Goal: Find specific page/section: Find specific page/section

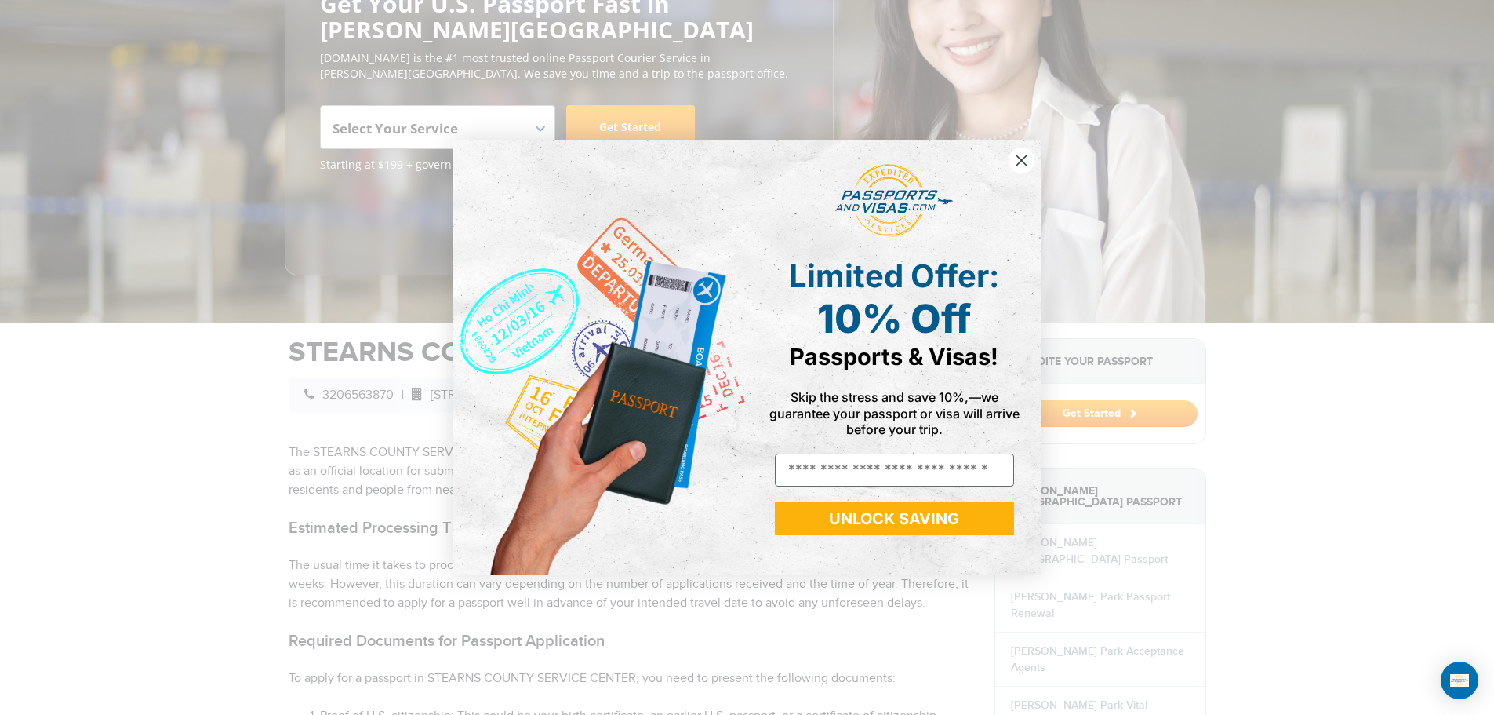
click at [1023, 163] on circle "Close dialog" at bounding box center [1021, 160] width 26 height 26
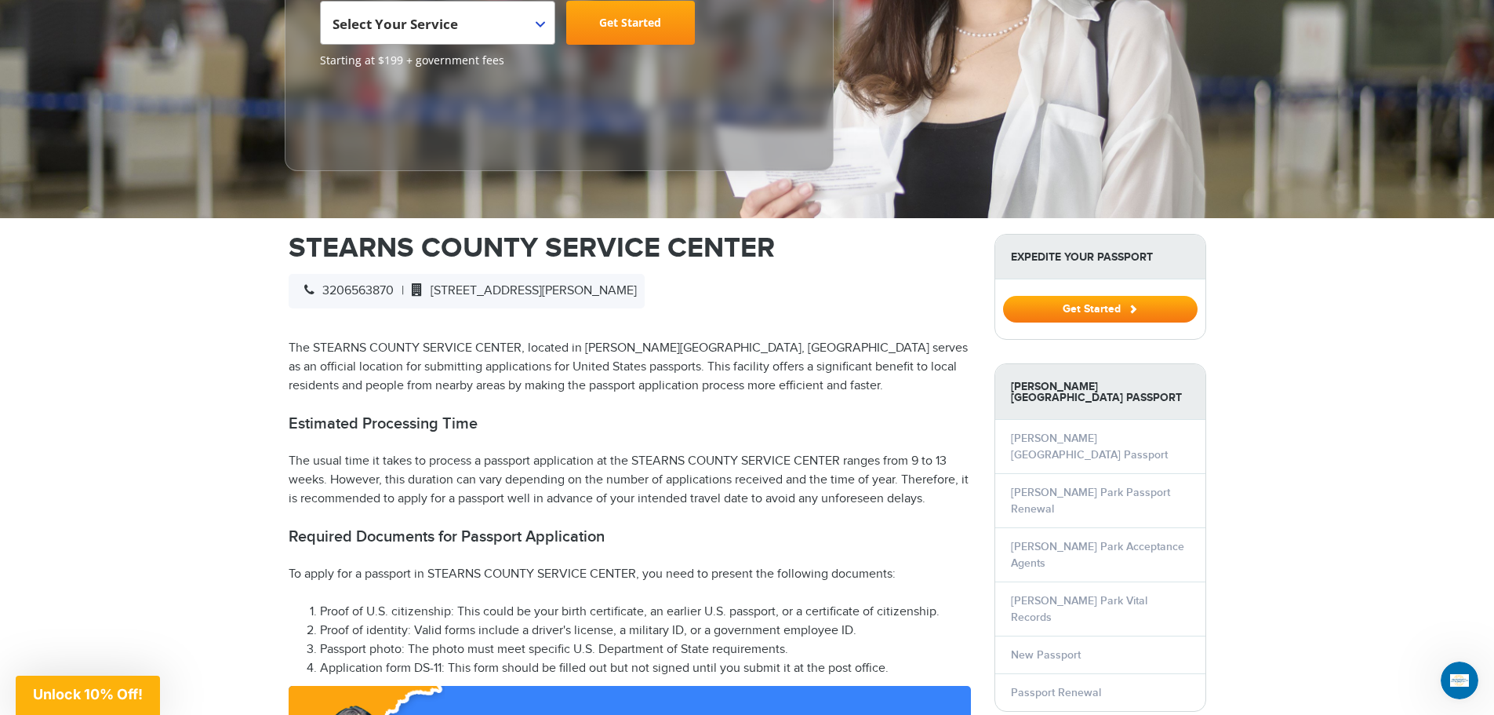
scroll to position [301, 0]
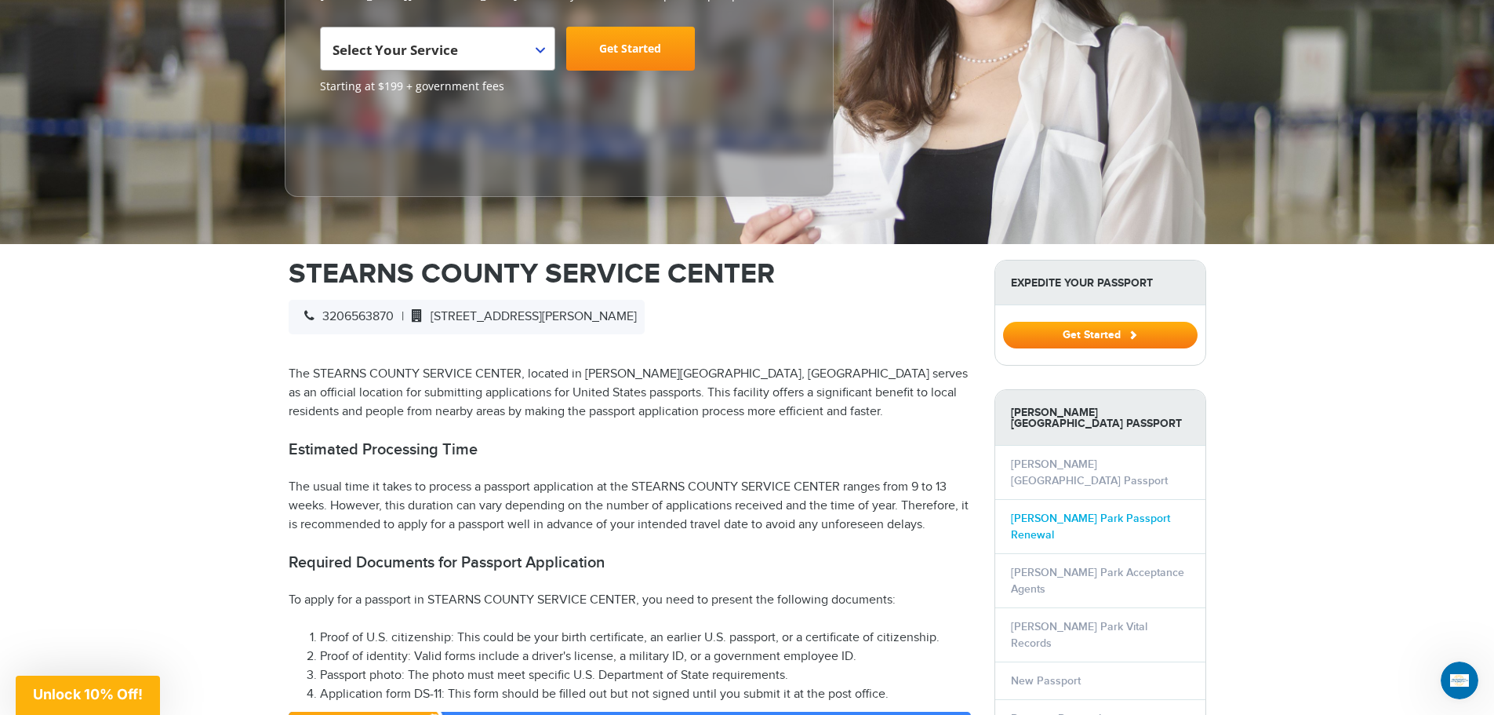
click at [1132, 512] on link "[PERSON_NAME] Park Passport Renewal" at bounding box center [1090, 527] width 159 height 30
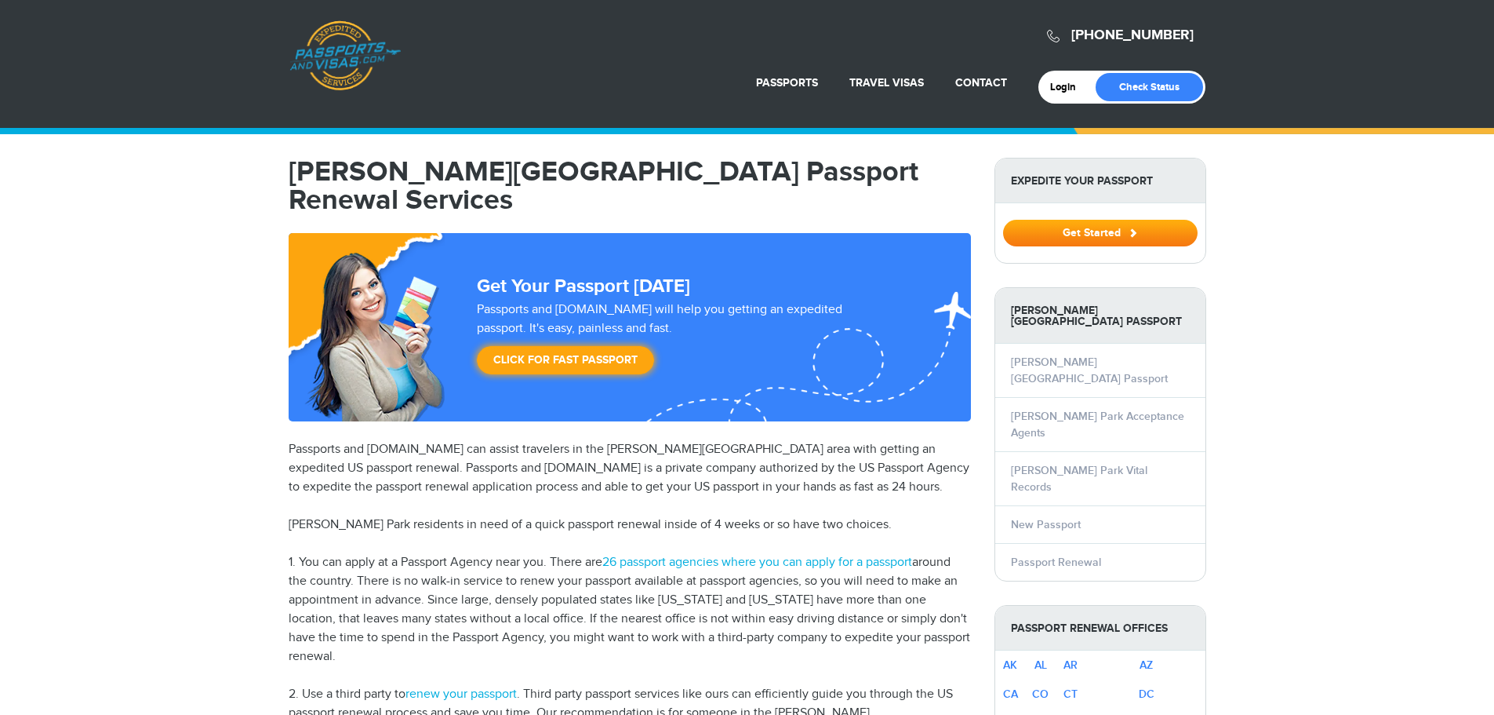
select select "**********"
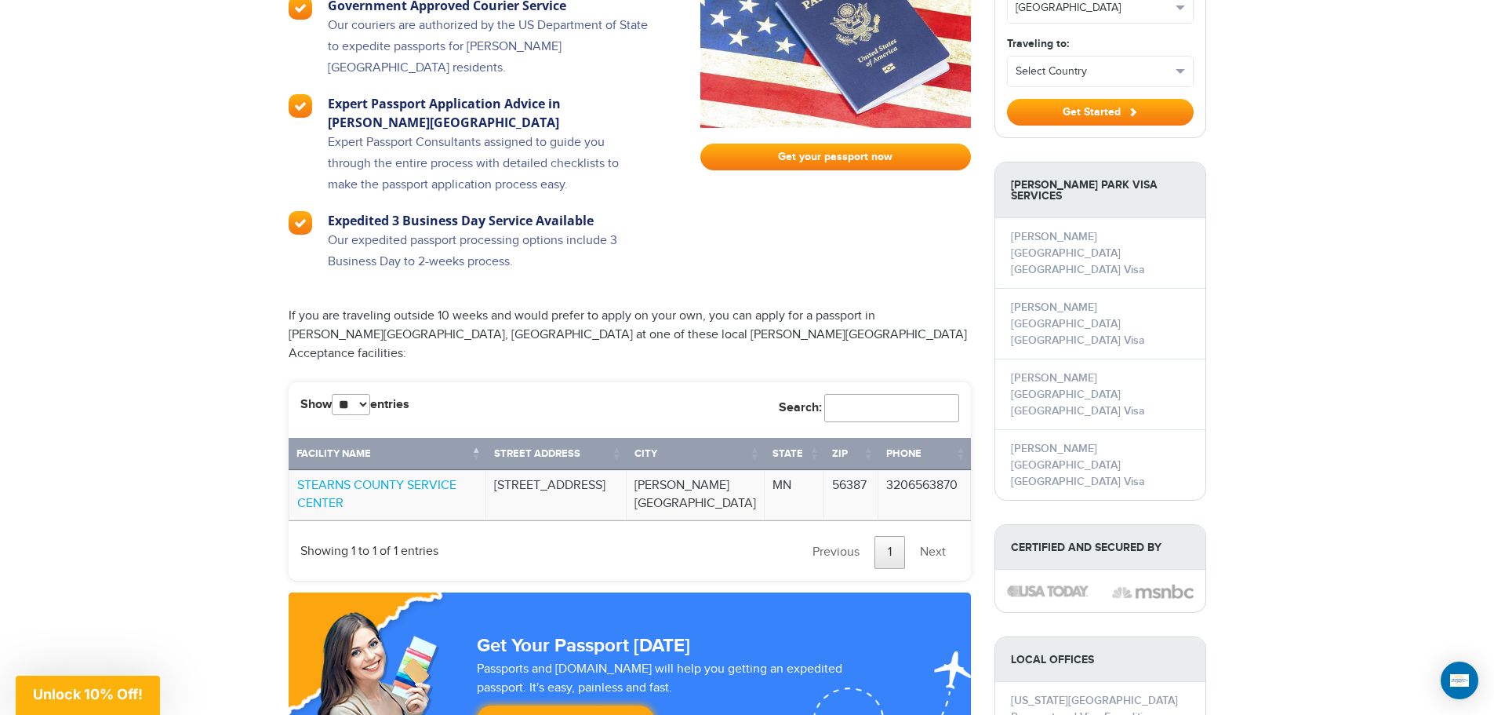
scroll to position [1177, 0]
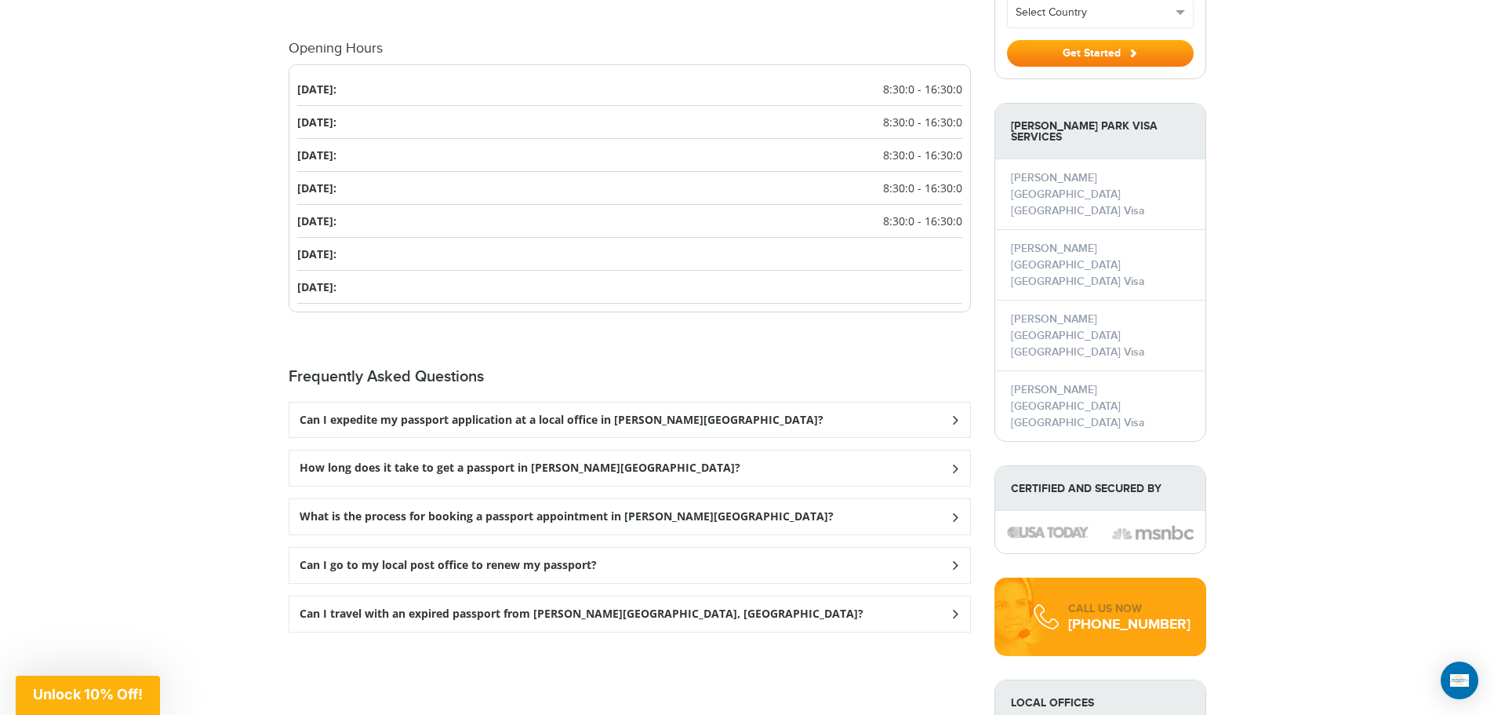
scroll to position [1589, 0]
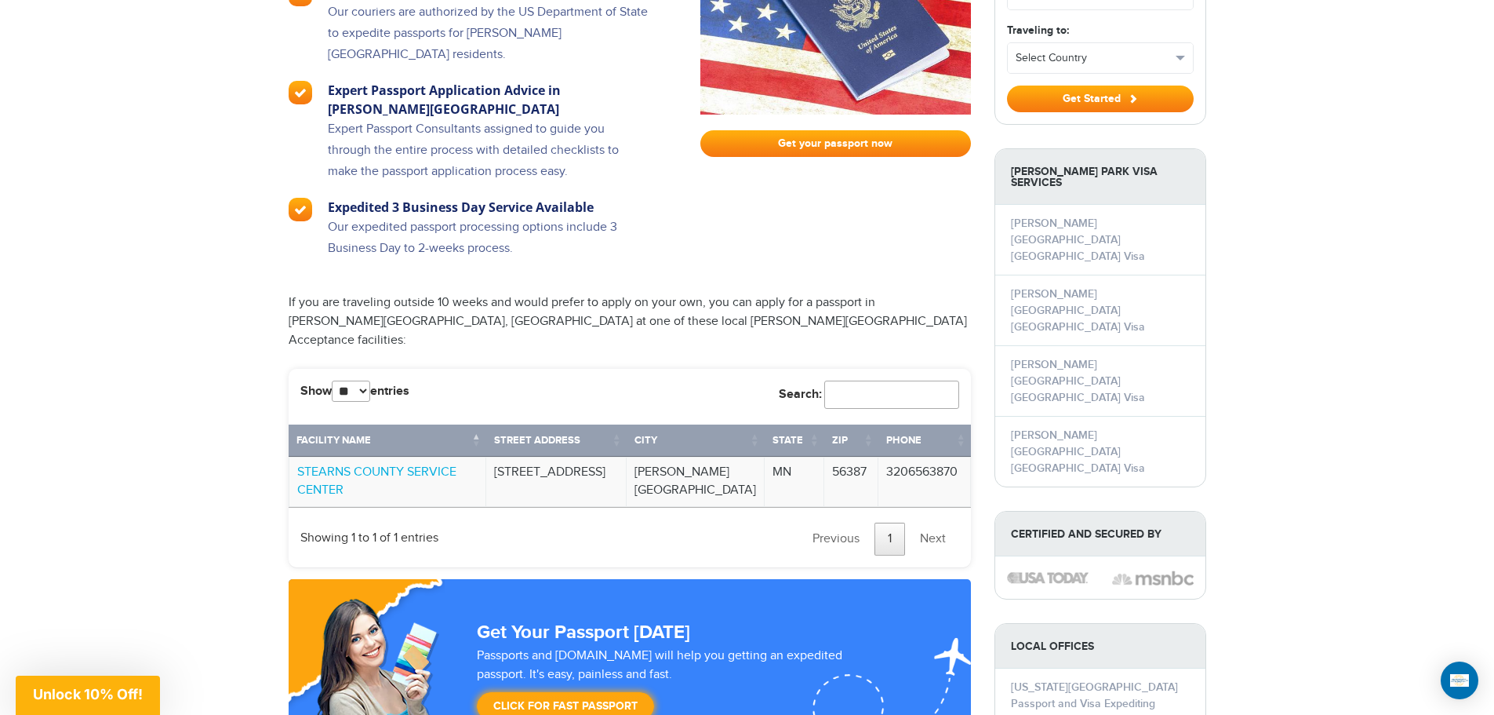
scroll to position [1098, 0]
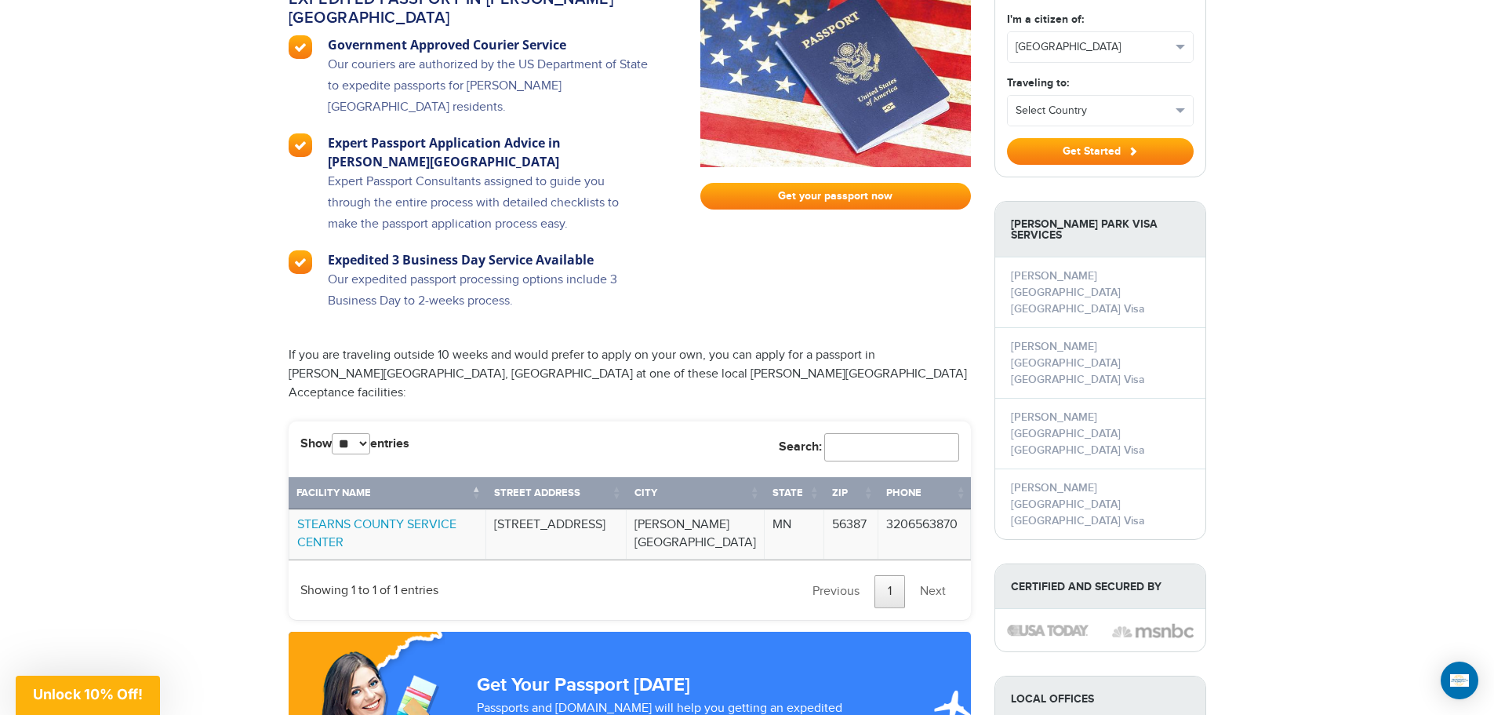
click at [434, 517] on link "STEARNS COUNTY SERVICE CENTER" at bounding box center [376, 533] width 159 height 33
